Goal: Task Accomplishment & Management: Use online tool/utility

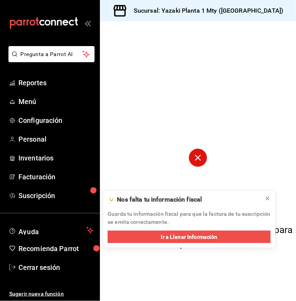
click at [199, 158] on circle at bounding box center [198, 158] width 18 height 18
click at [266, 199] on icon at bounding box center [267, 199] width 6 height 6
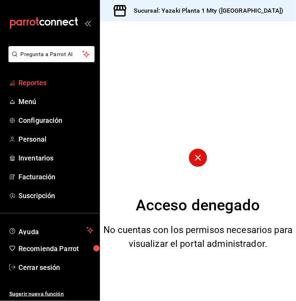
click at [67, 82] on span "Reportes" at bounding box center [55, 83] width 75 height 10
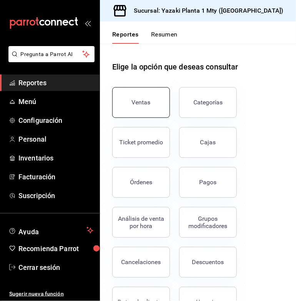
click at [154, 96] on button "Ventas" at bounding box center [141, 102] width 58 height 31
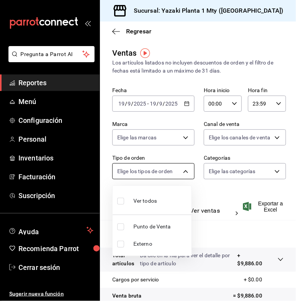
click at [182, 168] on body "Pregunta a Parrot AI Reportes Menú Configuración Personal Inventarios Facturaci…" at bounding box center [148, 150] width 296 height 301
click at [186, 173] on div at bounding box center [148, 150] width 296 height 301
click at [186, 173] on body "Pregunta a Parrot AI Reportes Menú Configuración Personal Inventarios Facturaci…" at bounding box center [148, 150] width 296 height 301
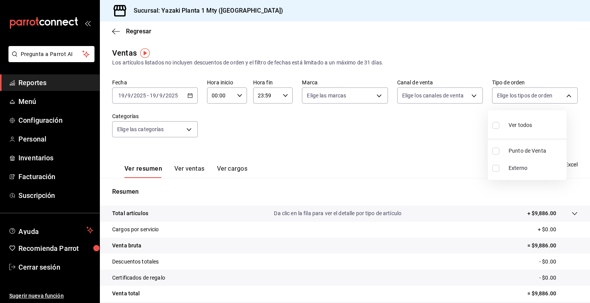
click at [180, 124] on div at bounding box center [295, 151] width 590 height 303
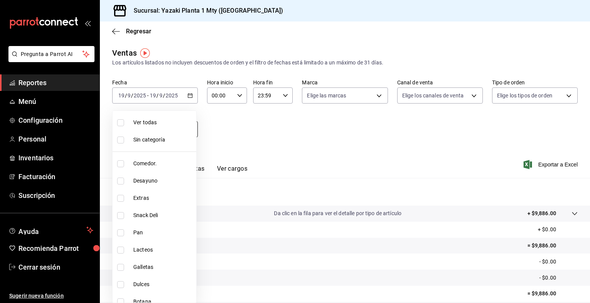
click at [186, 127] on body "Pregunta a Parrot AI Reportes Menú Configuración Personal Inventarios Facturaci…" at bounding box center [295, 151] width 590 height 303
click at [167, 161] on span "Comedor." at bounding box center [163, 164] width 60 height 8
type input "b2406fd6-3cc7-4249-91f5-76f69ebed61f"
checkbox input "true"
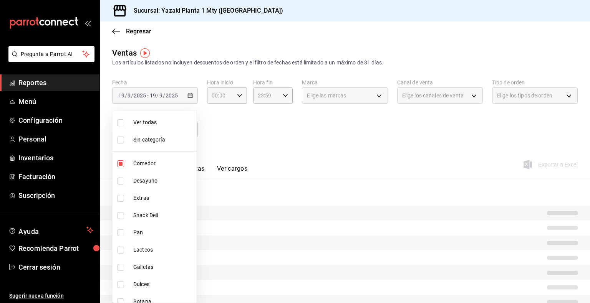
click at [159, 177] on span "Desayuno" at bounding box center [163, 181] width 60 height 8
type input "b2406fd6-3cc7-4249-91f5-76f69ebed61f,9435b595-cd81-41f8-af61-7164d5a42b13"
checkbox input "true"
click at [149, 197] on span "Extras" at bounding box center [163, 198] width 60 height 8
type input "b2406fd6-3cc7-4249-91f5-76f69ebed61f,9435b595-cd81-41f8-af61-7164d5a42b13,78913…"
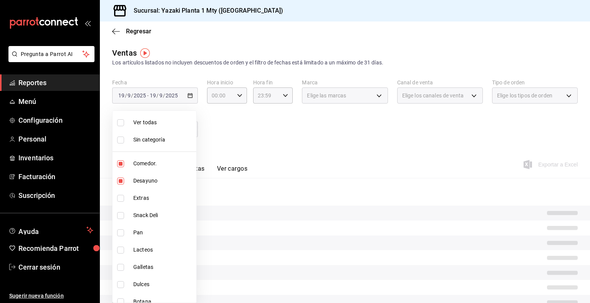
checkbox input "true"
click at [139, 222] on li "Snack Deli" at bounding box center [155, 215] width 84 height 17
type input "b2406fd6-3cc7-4249-91f5-76f69ebed61f,9435b595-cd81-41f8-af61-7164d5a42b13,78913…"
checkbox input "true"
click at [267, 226] on div at bounding box center [295, 151] width 590 height 303
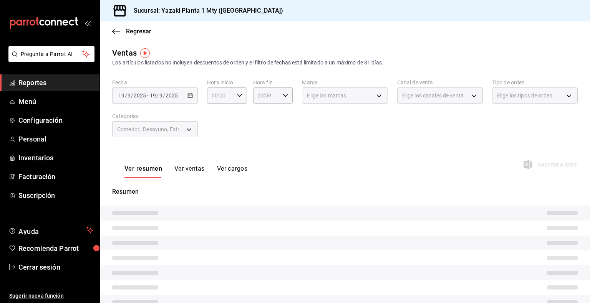
click at [191, 165] on button "Ver ventas" at bounding box center [189, 171] width 30 height 13
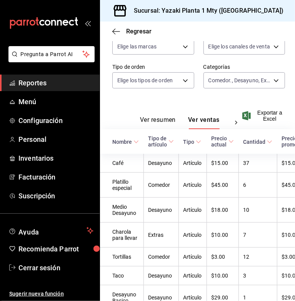
scroll to position [134, 0]
